Goal: Transaction & Acquisition: Purchase product/service

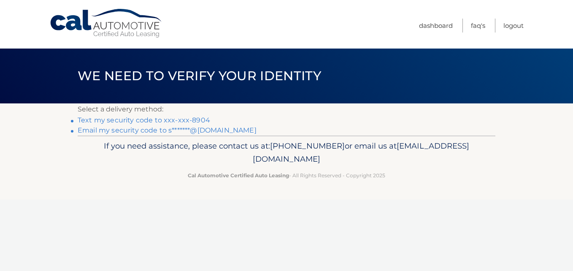
click at [198, 116] on link "Text my security code to xxx-xxx-8904" at bounding box center [144, 120] width 132 height 8
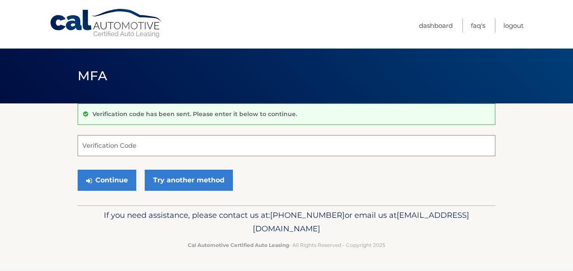
click at [132, 148] on input "Verification Code" at bounding box center [286, 145] width 417 height 21
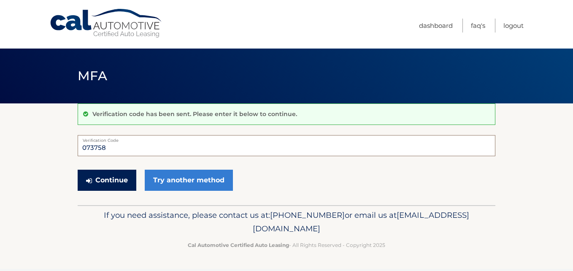
type input "073758"
click at [104, 179] on button "Continue" at bounding box center [107, 180] width 59 height 21
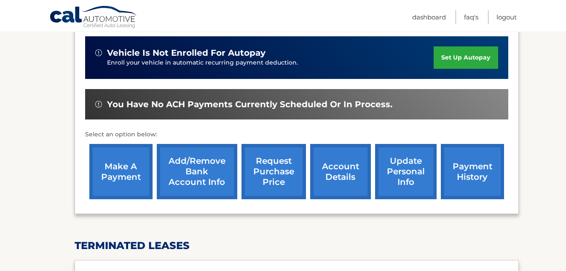
scroll to position [231, 0]
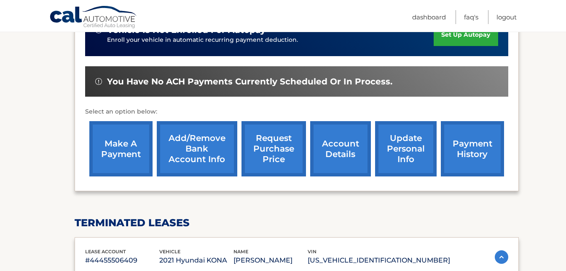
click at [122, 146] on link "make a payment" at bounding box center [120, 148] width 63 height 55
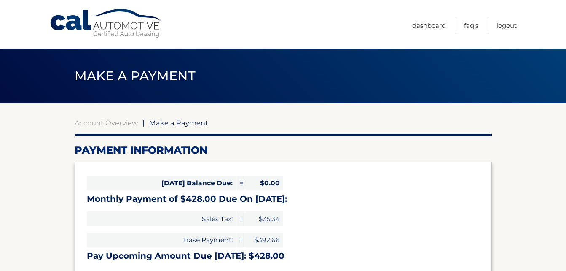
select select "NDJiNTM1MWEtNGNlMy00NGY4LTgzOWItMjhmZGRkOTg4NTk3"
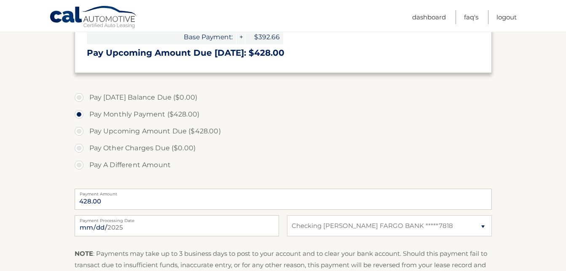
scroll to position [180, 0]
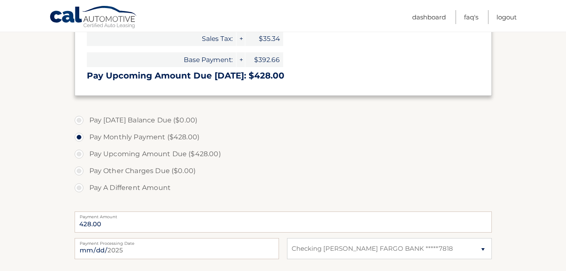
click at [286, 180] on label "Pay A Different Amount" at bounding box center [283, 187] width 417 height 17
click at [86, 180] on input "Pay A Different Amount" at bounding box center [82, 185] width 8 height 13
radio input "true"
click at [78, 155] on label "Pay Upcoming Amount Due ($428.00)" at bounding box center [283, 153] width 417 height 17
click at [78, 155] on input "Pay Upcoming Amount Due ($428.00)" at bounding box center [82, 151] width 8 height 13
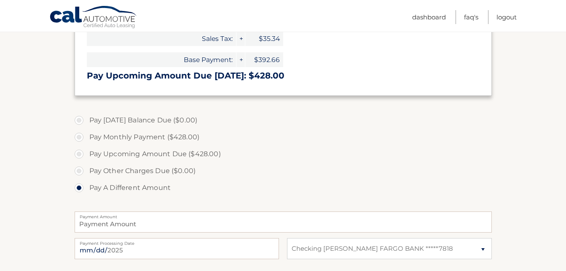
radio input "true"
type input "428.00"
click at [78, 155] on label "Pay Upcoming Amount Due ($428.00)" at bounding box center [283, 153] width 417 height 17
click at [78, 155] on input "Pay Upcoming Amount Due ($428.00)" at bounding box center [82, 151] width 8 height 13
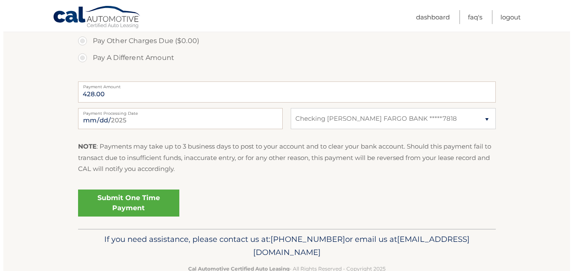
scroll to position [315, 0]
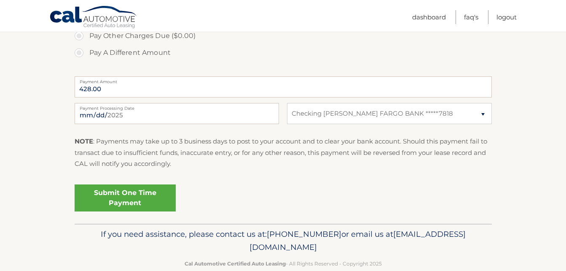
click at [162, 244] on p "If you need assistance, please contact us at: 609-807-3200 or email us at Custo…" at bounding box center [283, 240] width 406 height 27
click at [125, 196] on link "Submit One Time Payment" at bounding box center [125, 197] width 101 height 27
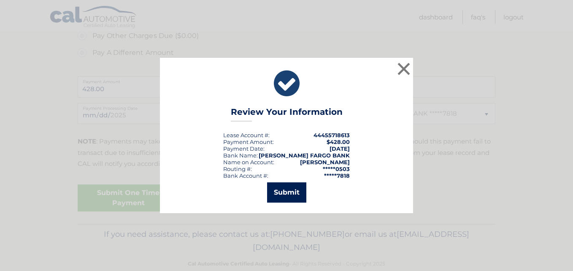
click at [285, 191] on button "Submit" at bounding box center [286, 192] width 39 height 20
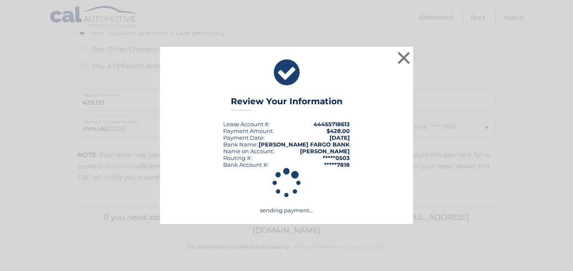
scroll to position [301, 0]
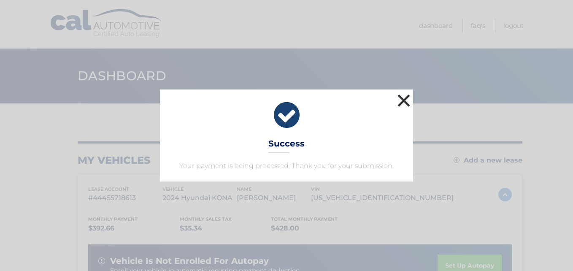
click at [403, 100] on button "×" at bounding box center [403, 100] width 17 height 17
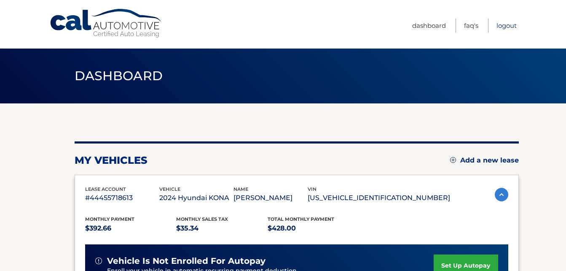
click at [505, 24] on link "Logout" at bounding box center [507, 26] width 20 height 14
